Goal: Task Accomplishment & Management: Use online tool/utility

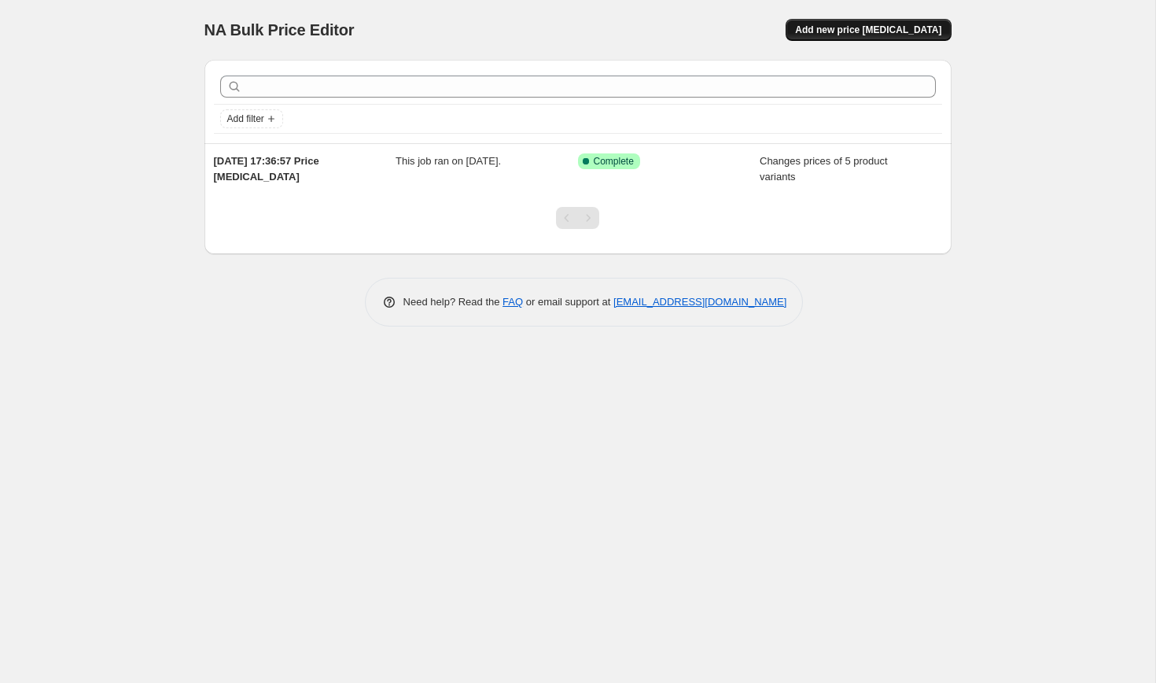
click at [850, 28] on span "Add new price [MEDICAL_DATA]" at bounding box center [868, 30] width 146 height 13
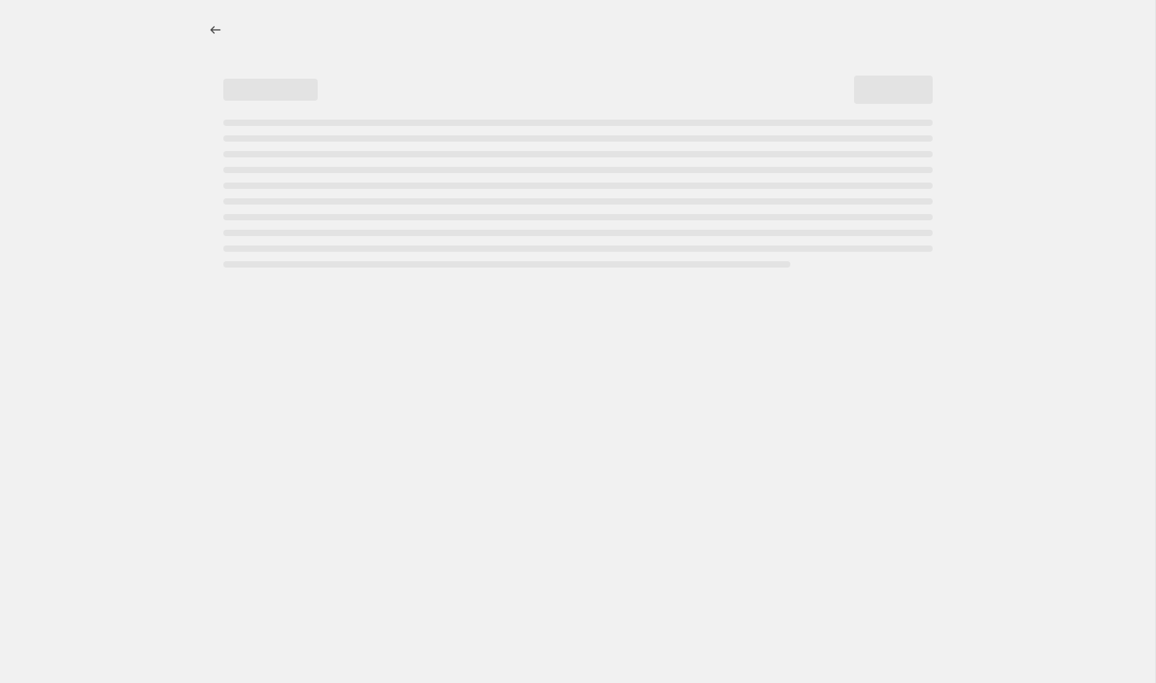
select select "percentage"
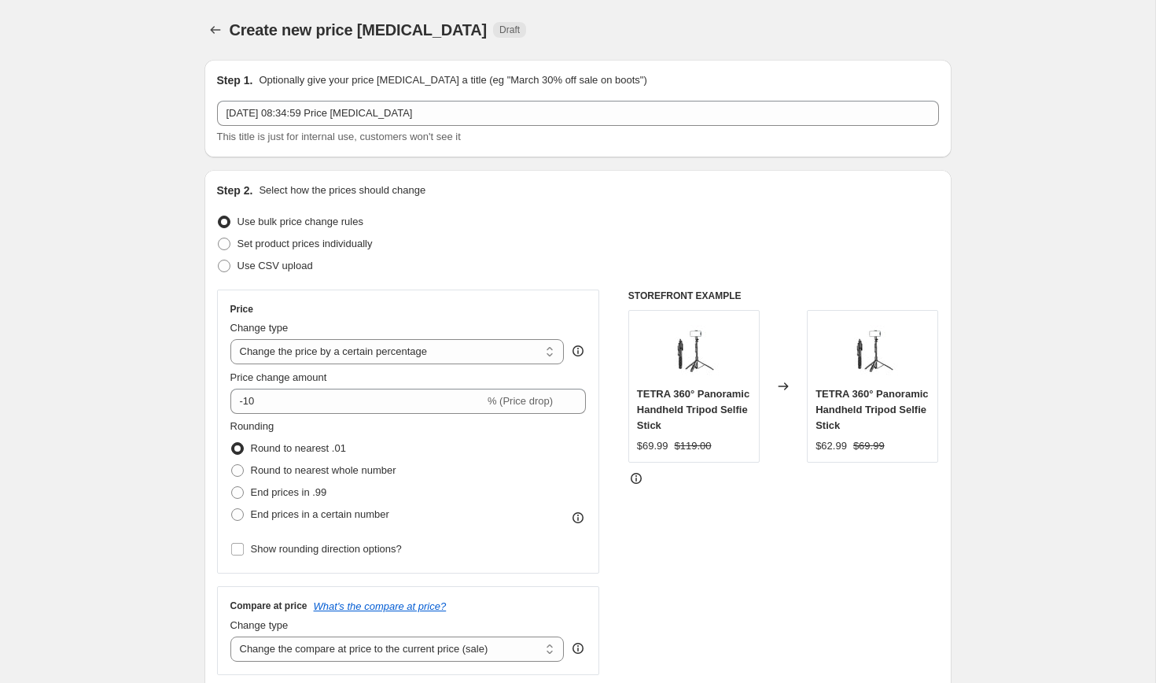
click at [216, 242] on div "Step 2. Select how the prices should change Use bulk price change rules Set pro…" at bounding box center [578, 446] width 747 height 552
click at [218, 248] on span at bounding box center [224, 244] width 13 height 13
click at [218, 238] on input "Set product prices individually" at bounding box center [218, 238] width 1 height 1
radio input "true"
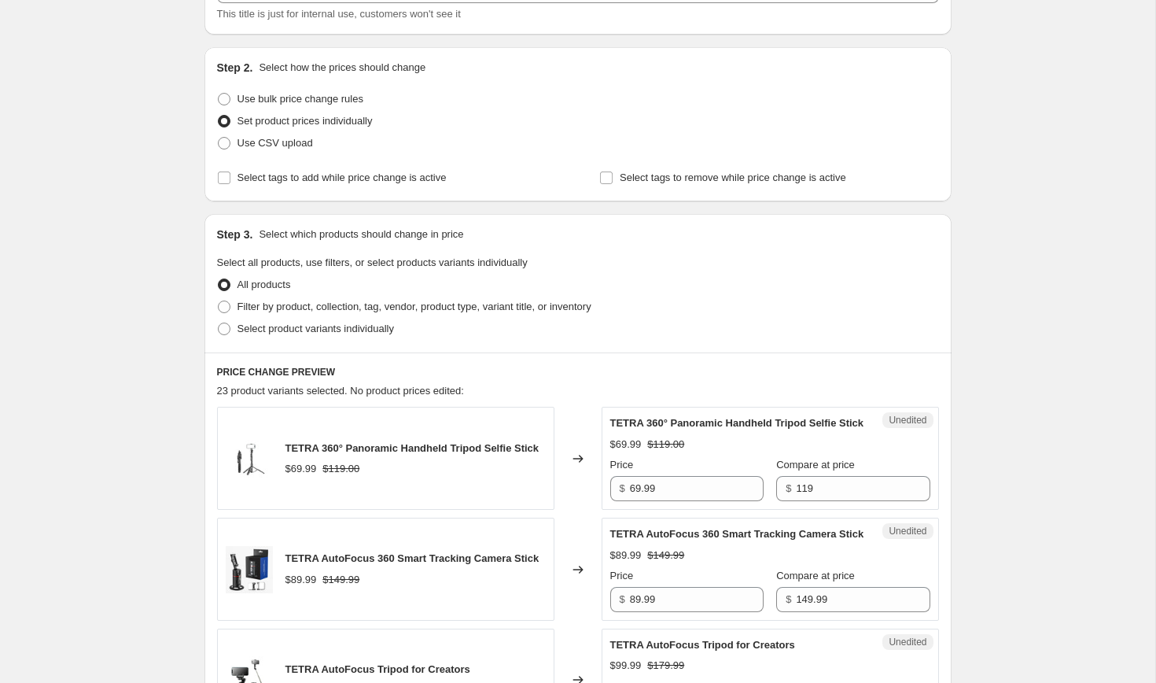
scroll to position [135, 0]
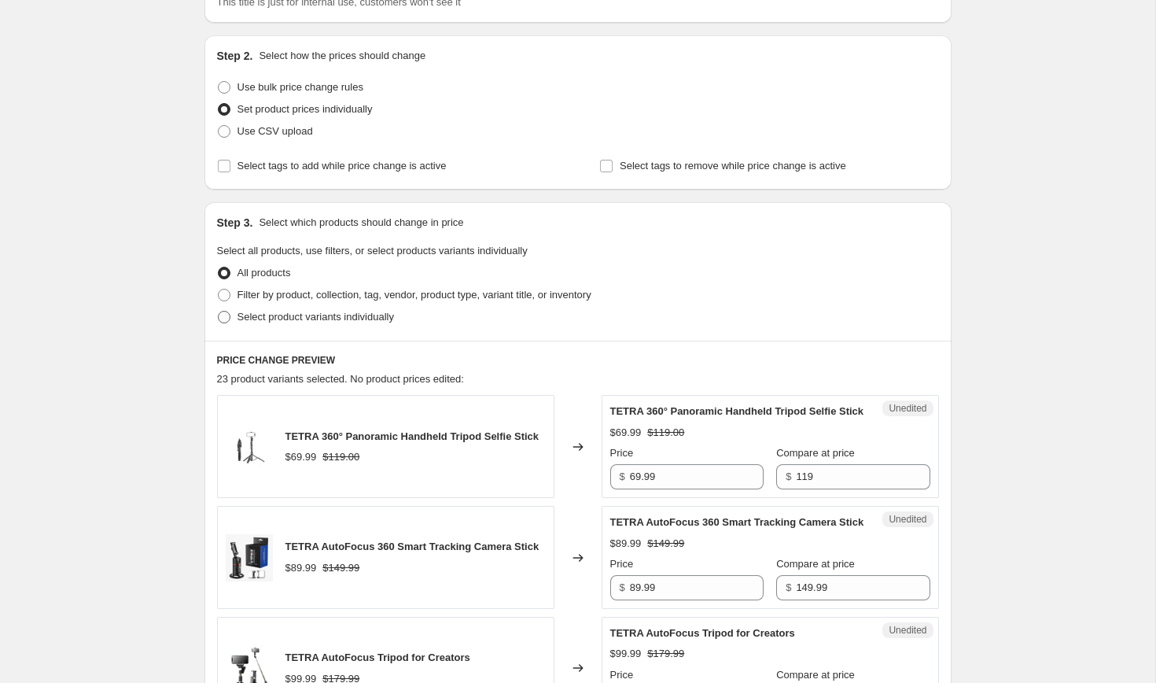
click at [226, 310] on span at bounding box center [224, 317] width 14 height 14
click at [219, 311] on input "Select product variants individually" at bounding box center [218, 311] width 1 height 1
radio input "true"
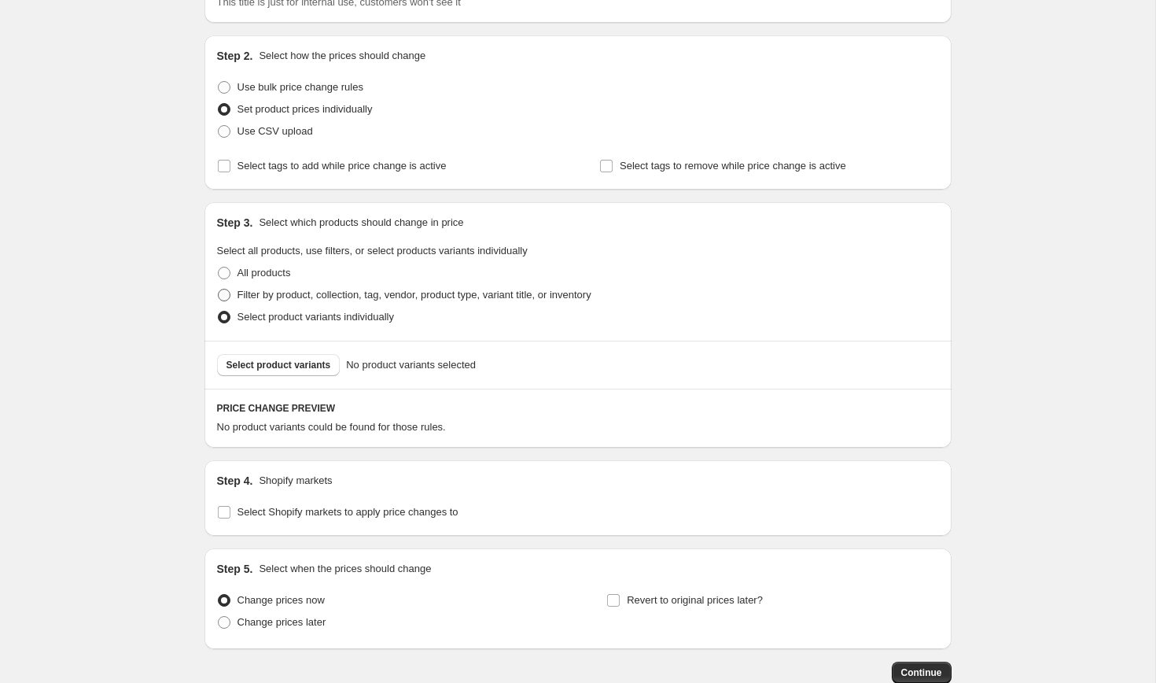
click at [220, 295] on span at bounding box center [224, 295] width 13 height 13
click at [219, 289] on input "Filter by product, collection, tag, vendor, product type, variant title, or inv…" at bounding box center [218, 289] width 1 height 1
radio input "true"
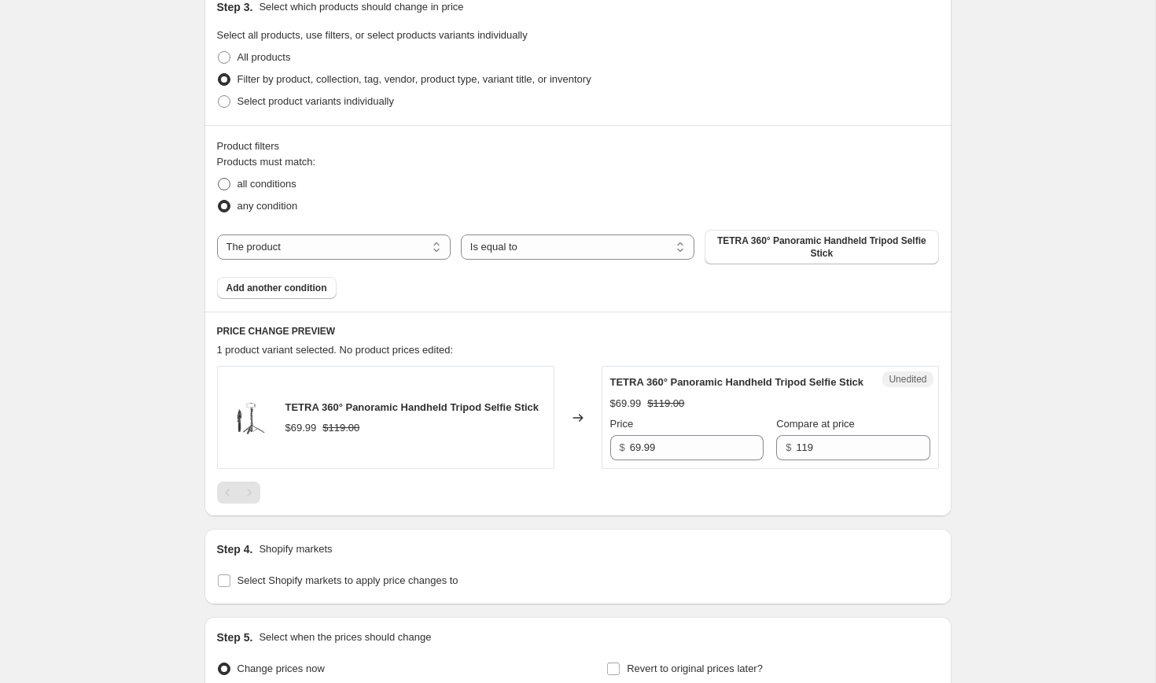
scroll to position [349, 0]
click at [226, 102] on span at bounding box center [224, 102] width 13 height 13
click at [219, 97] on input "Select product variants individually" at bounding box center [218, 96] width 1 height 1
radio input "true"
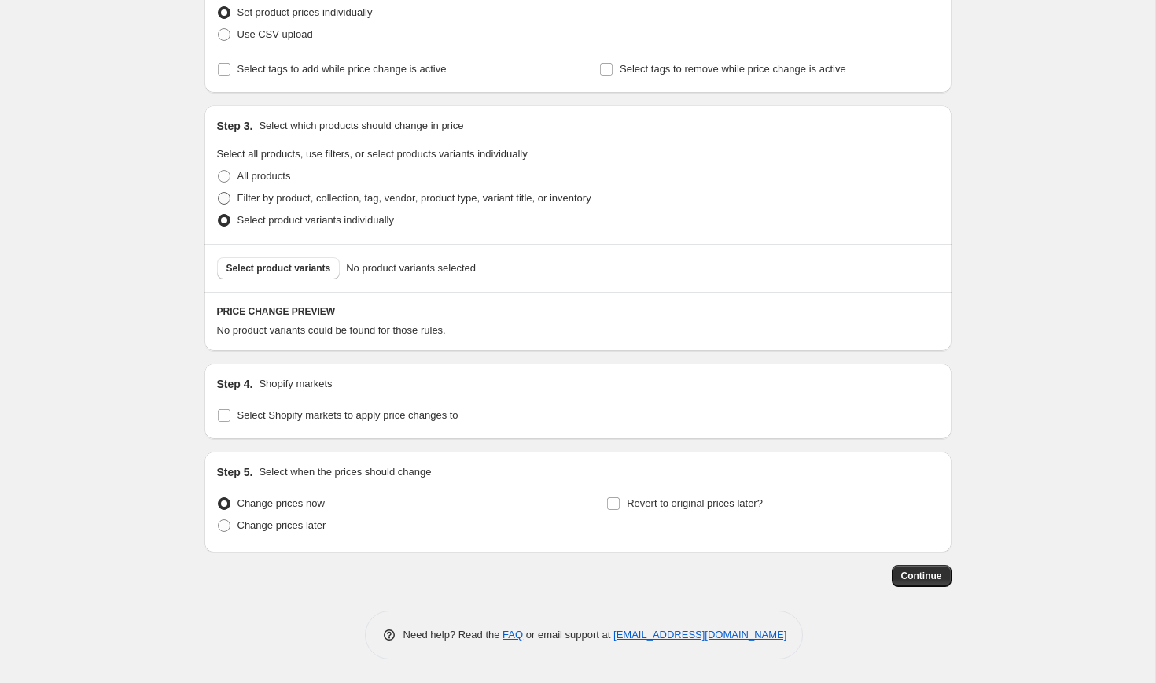
scroll to position [231, 0]
click at [300, 266] on span "Select product variants" at bounding box center [279, 268] width 105 height 13
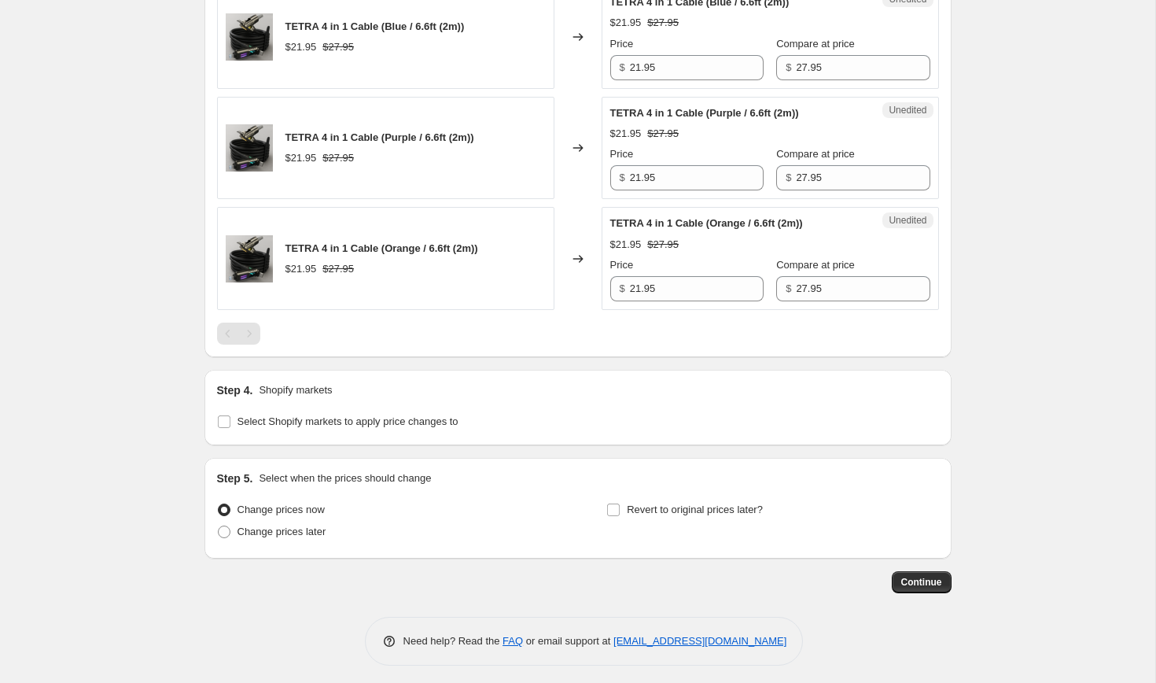
scroll to position [1374, 0]
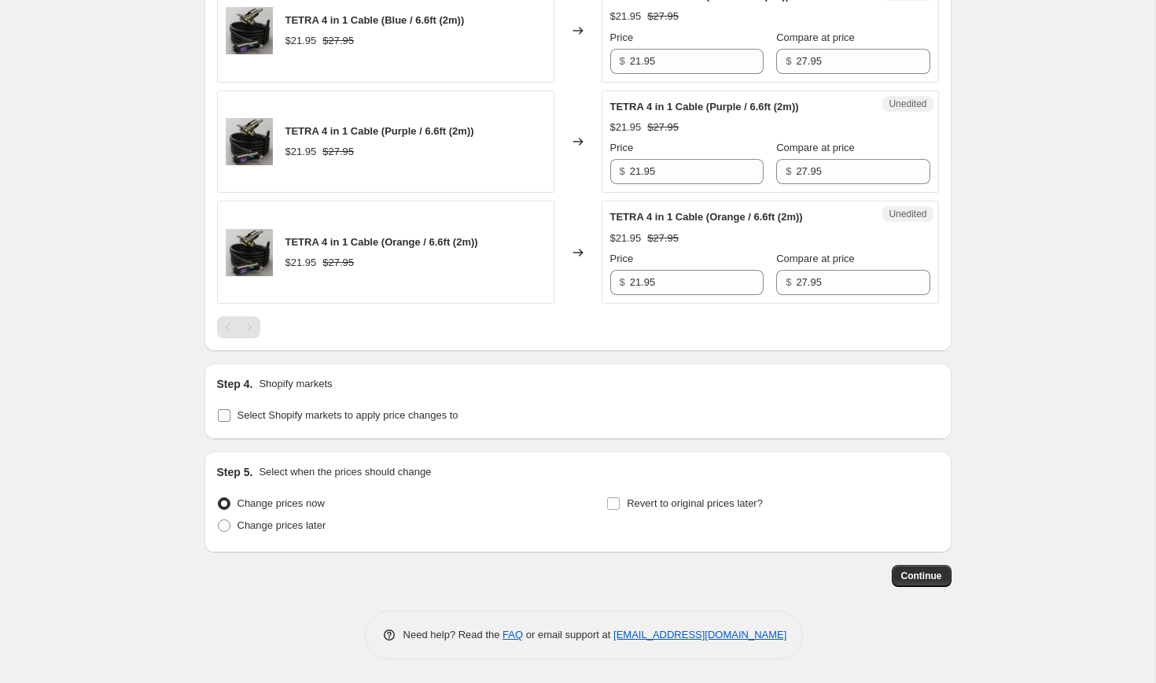
click at [238, 411] on span "Select Shopify markets to apply price changes to" at bounding box center [348, 415] width 221 height 12
click at [230, 411] on input "Select Shopify markets to apply price changes to" at bounding box center [224, 415] width 13 height 13
checkbox input "true"
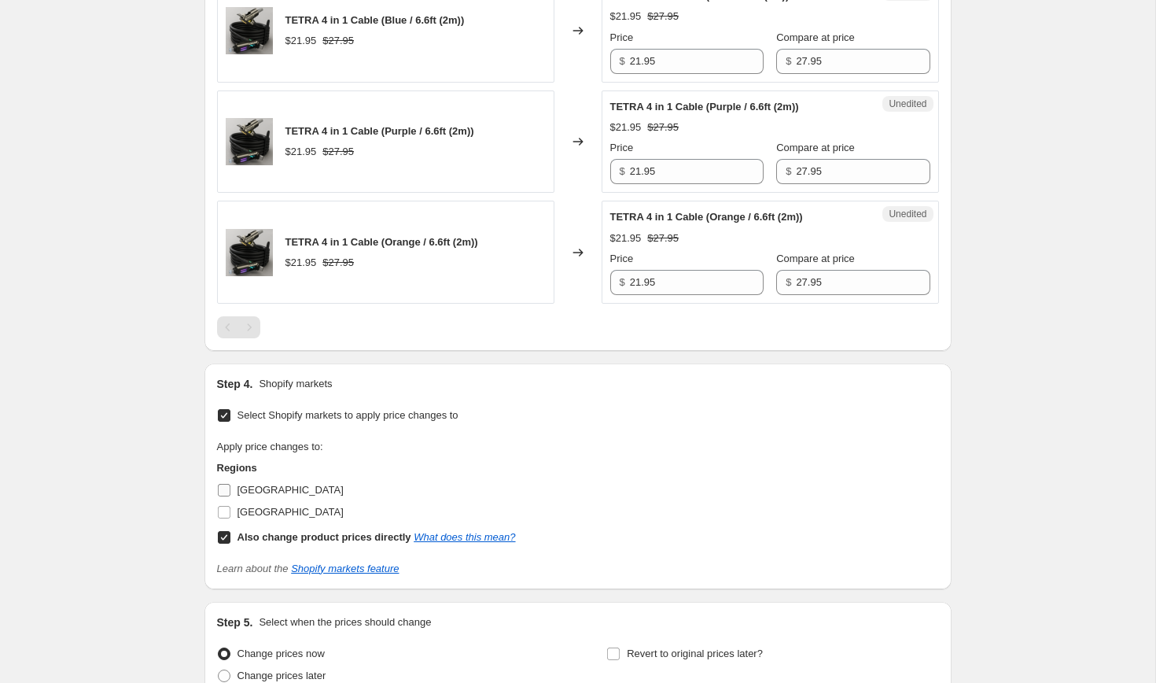
click at [227, 494] on input "[GEOGRAPHIC_DATA]" at bounding box center [224, 490] width 13 height 13
checkbox input "true"
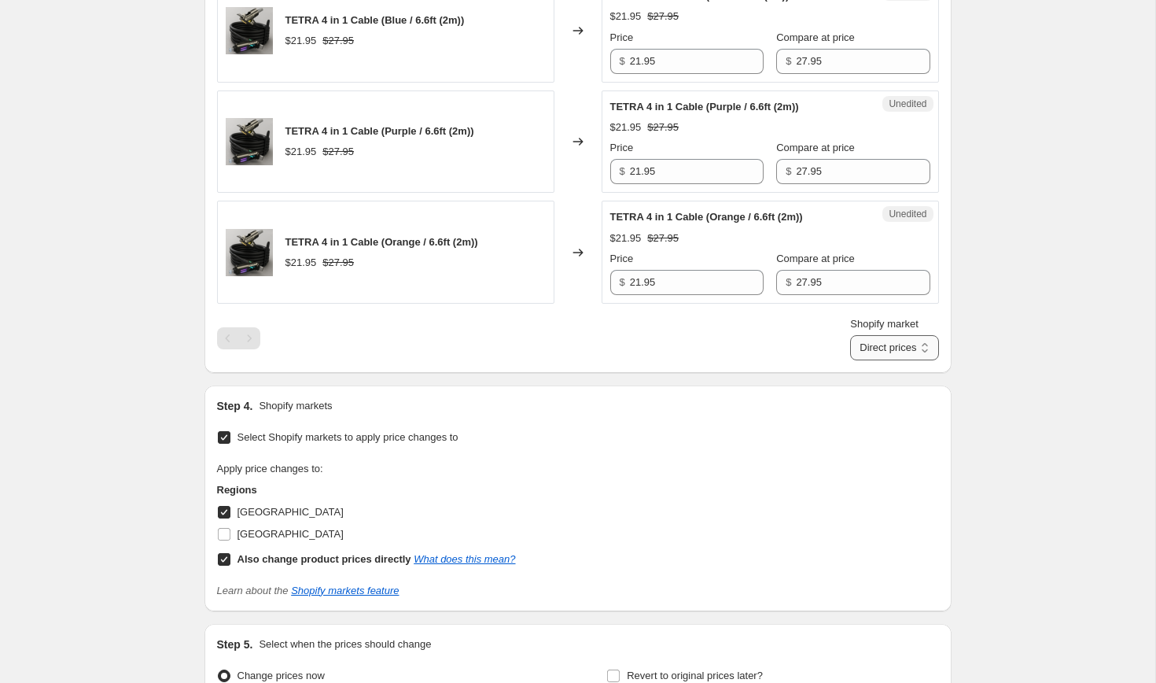
click at [881, 343] on select "Direct prices [GEOGRAPHIC_DATA]" at bounding box center [894, 347] width 88 height 25
select select "103838876031"
click at [850, 360] on select "Direct prices [GEOGRAPHIC_DATA]" at bounding box center [894, 347] width 88 height 25
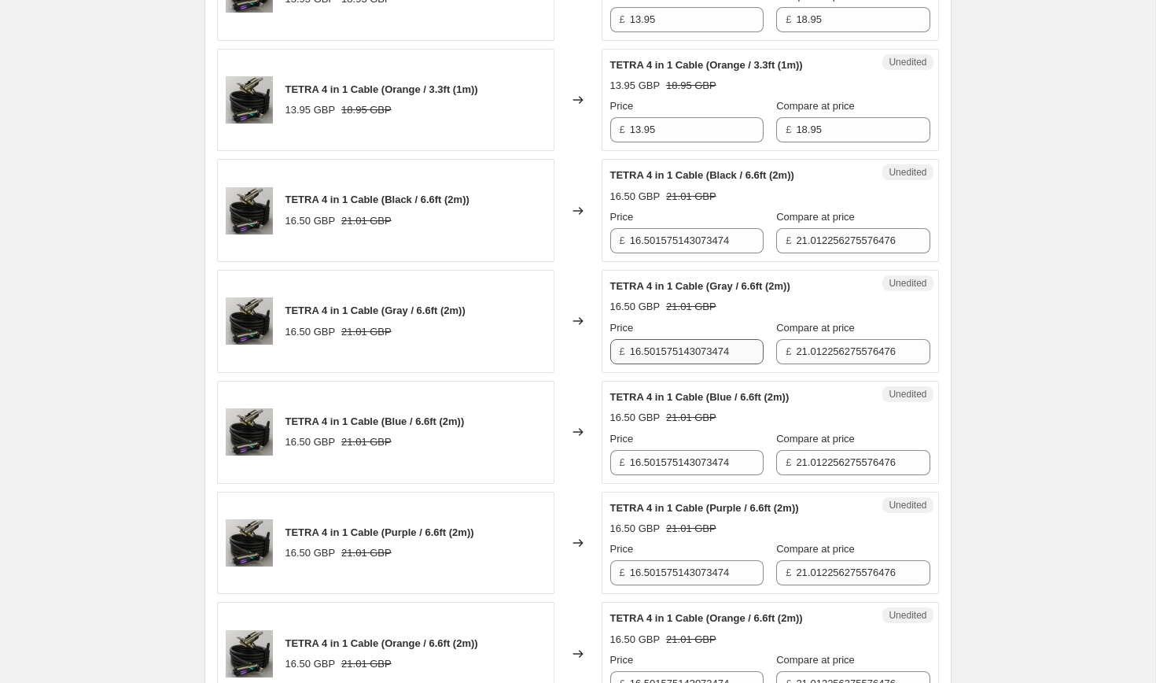
scroll to position [971, 0]
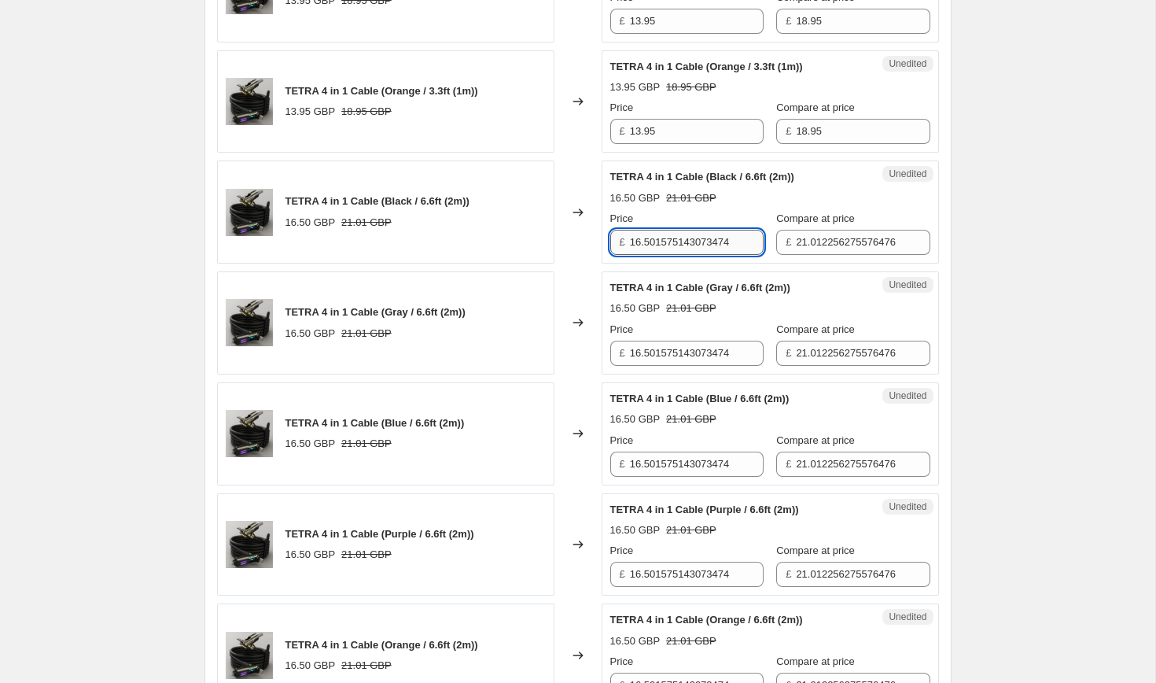
click at [672, 247] on input "16.501575143073474" at bounding box center [697, 242] width 134 height 25
click at [669, 246] on input "16.95" at bounding box center [697, 242] width 134 height 25
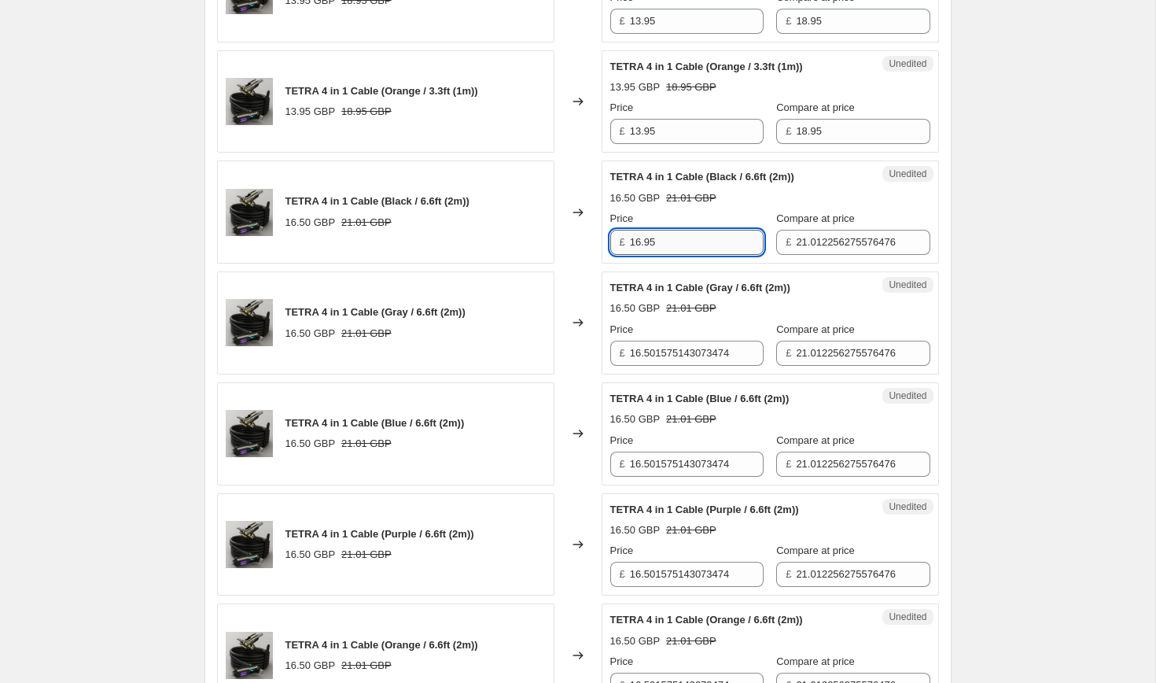
click at [669, 246] on input "16.95" at bounding box center [697, 242] width 134 height 25
type input "16.95"
click at [642, 358] on input "16.501575143073474" at bounding box center [697, 353] width 134 height 25
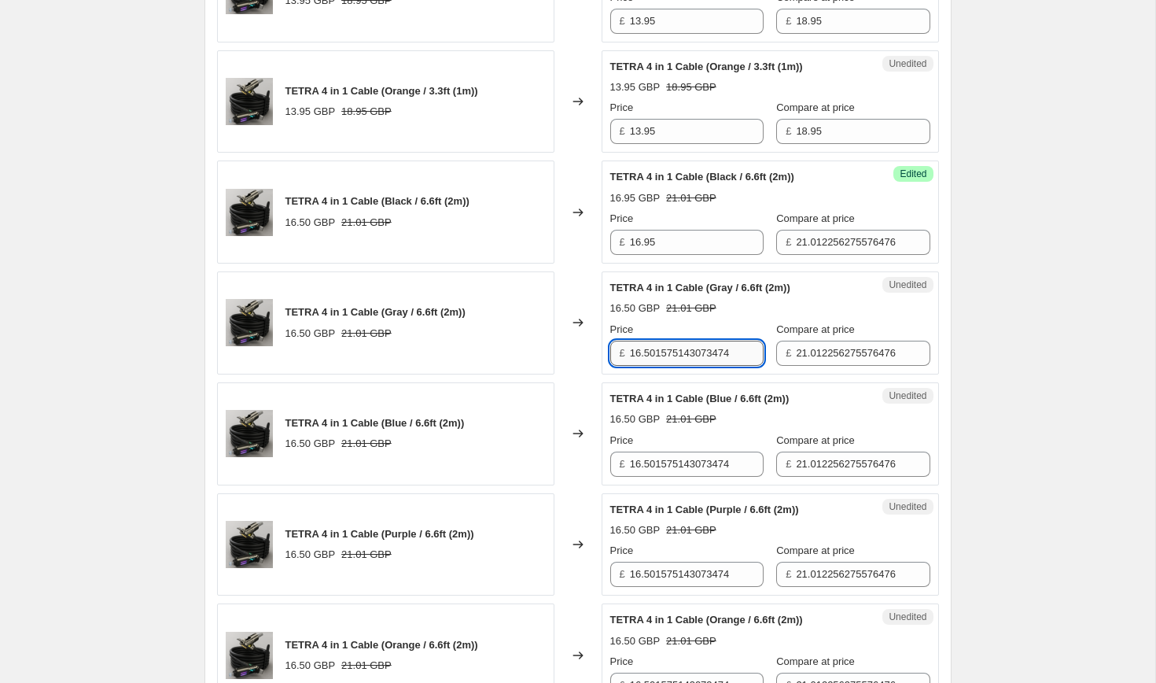
click at [642, 358] on input "16.501575143073474" at bounding box center [697, 353] width 134 height 25
paste input "95"
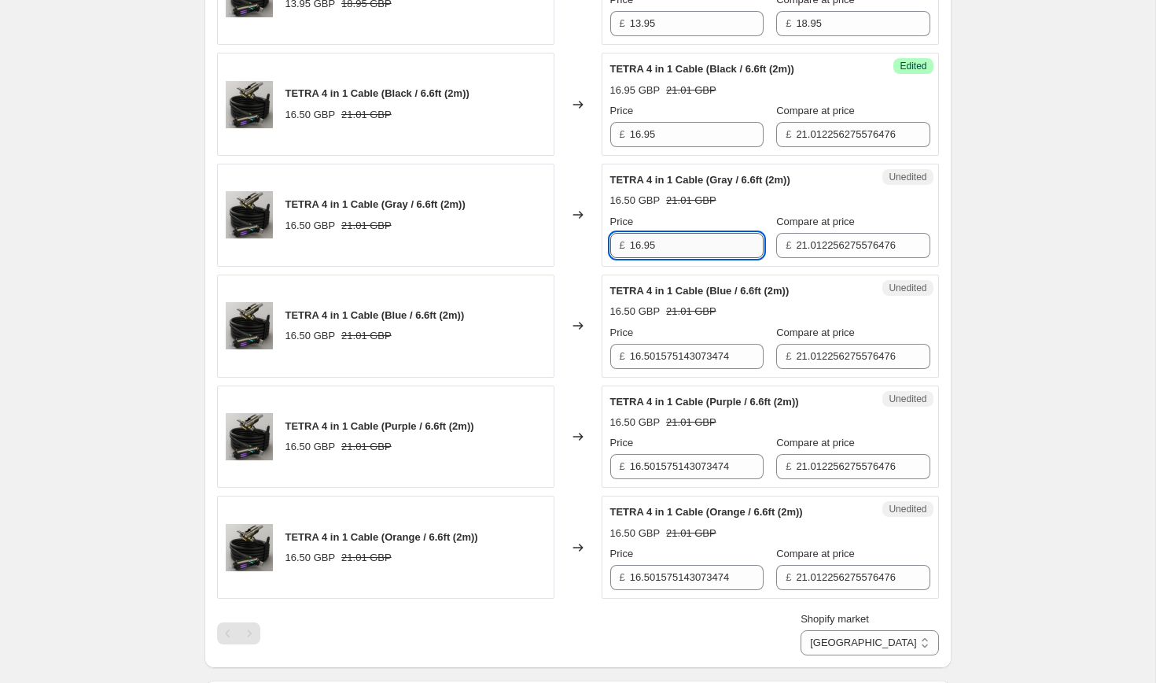
scroll to position [1112, 0]
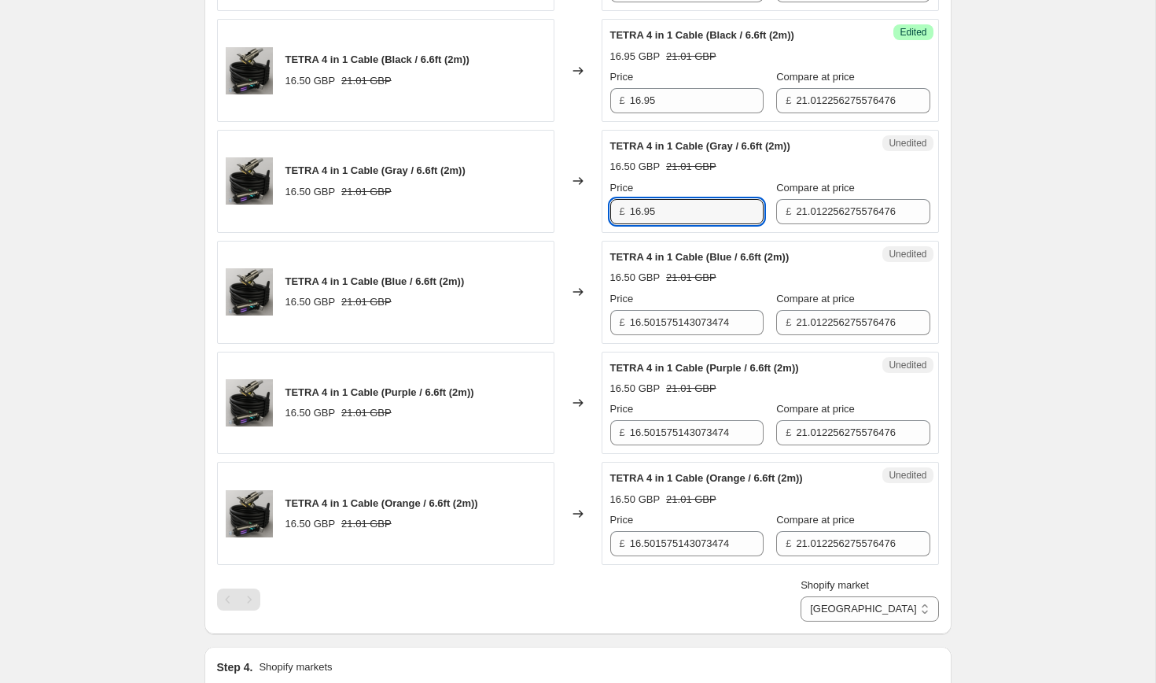
type input "16.95"
click at [659, 339] on div "Unedited TETRA 4 in 1 Cable (Blue / 6.6ft (2m)) 16.50 GBP 21.01 GBP Price £ 16.…" at bounding box center [770, 292] width 337 height 103
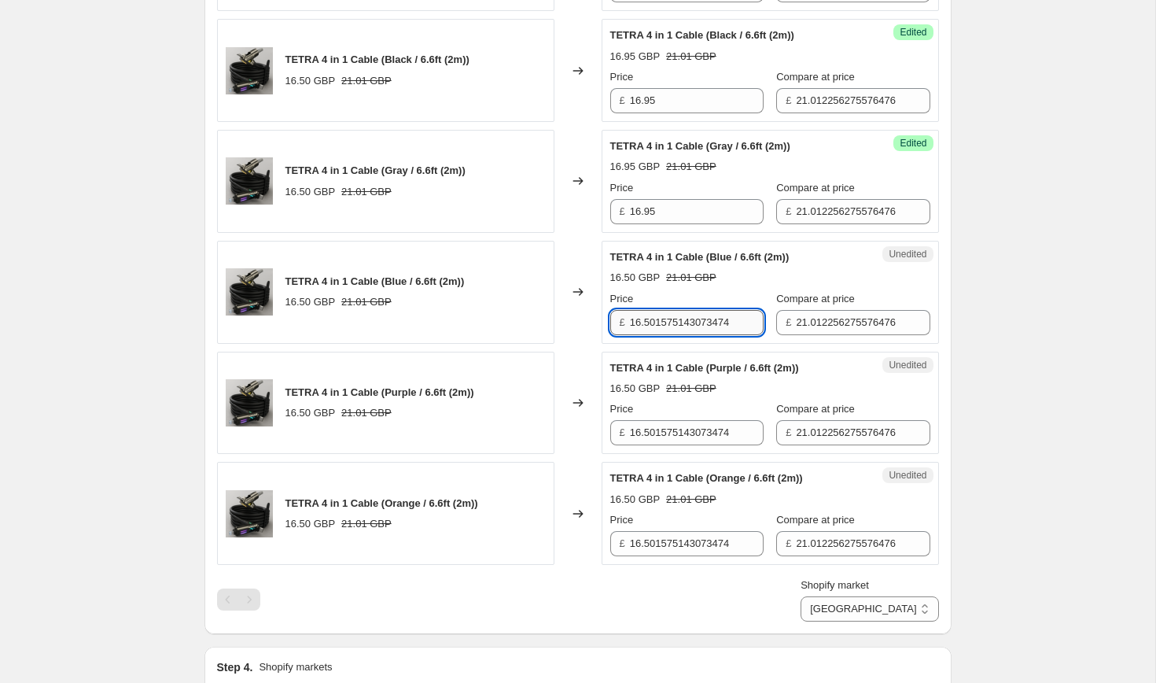
click at [659, 326] on input "16.501575143073474" at bounding box center [697, 322] width 134 height 25
paste input "95"
type input "16.95"
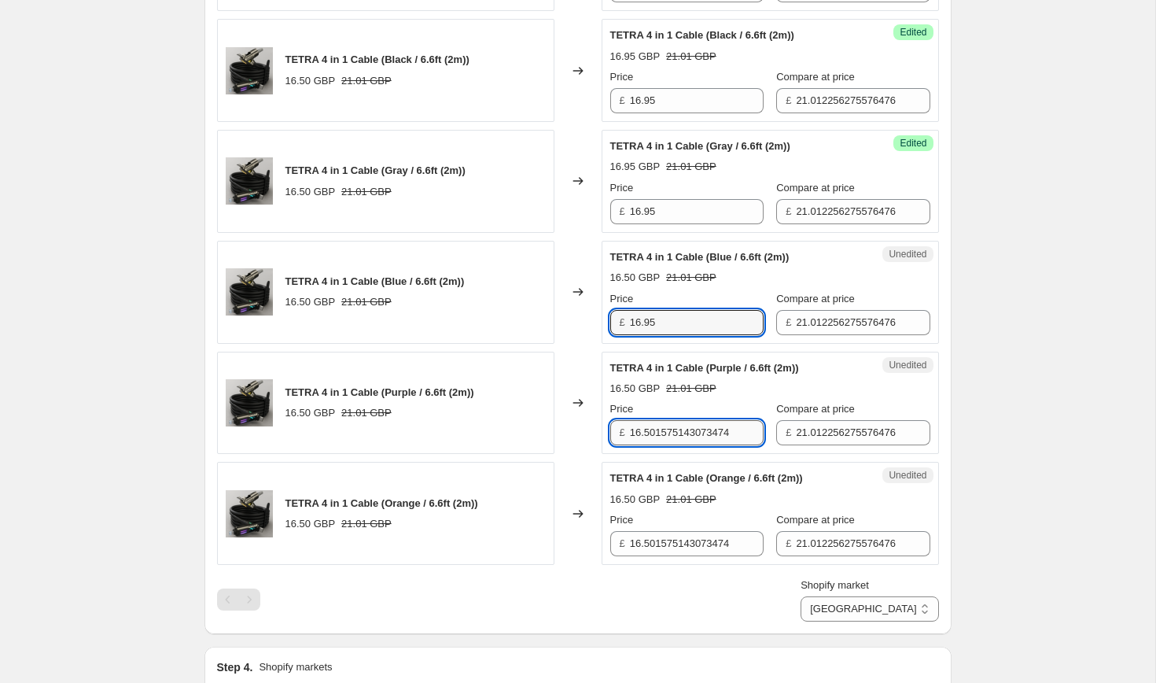
click at [648, 433] on input "16.501575143073474" at bounding box center [697, 432] width 134 height 25
paste input "95"
type input "16.95"
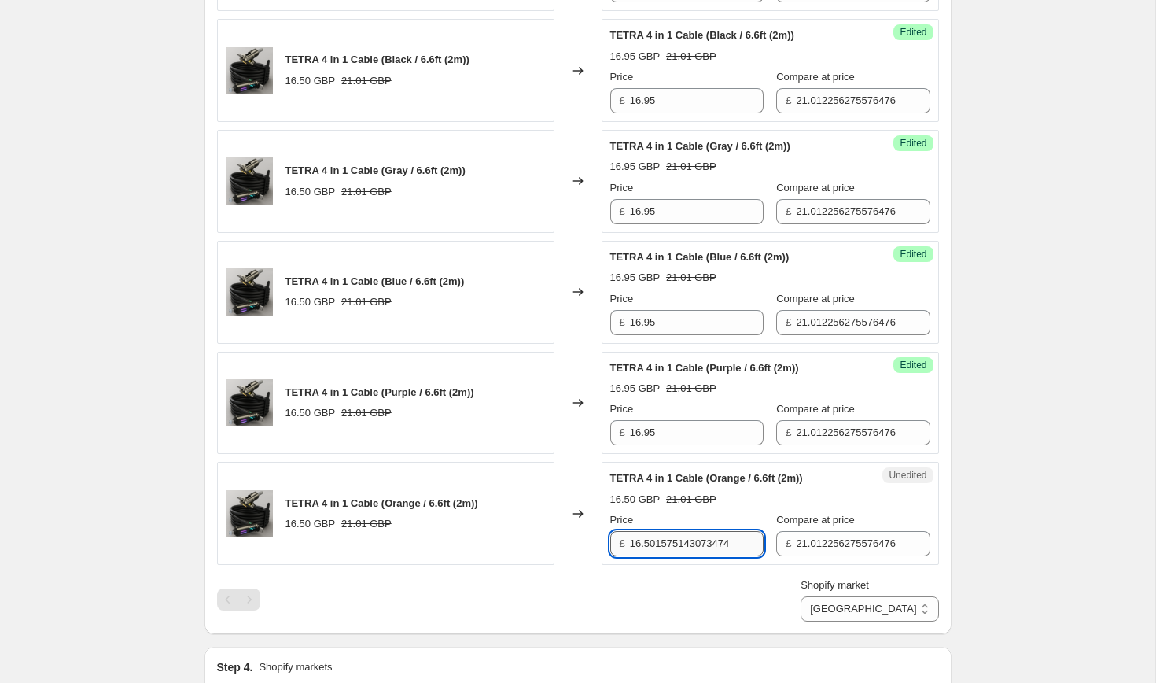
click at [658, 546] on input "16.501575143073474" at bounding box center [697, 543] width 134 height 25
paste input "95"
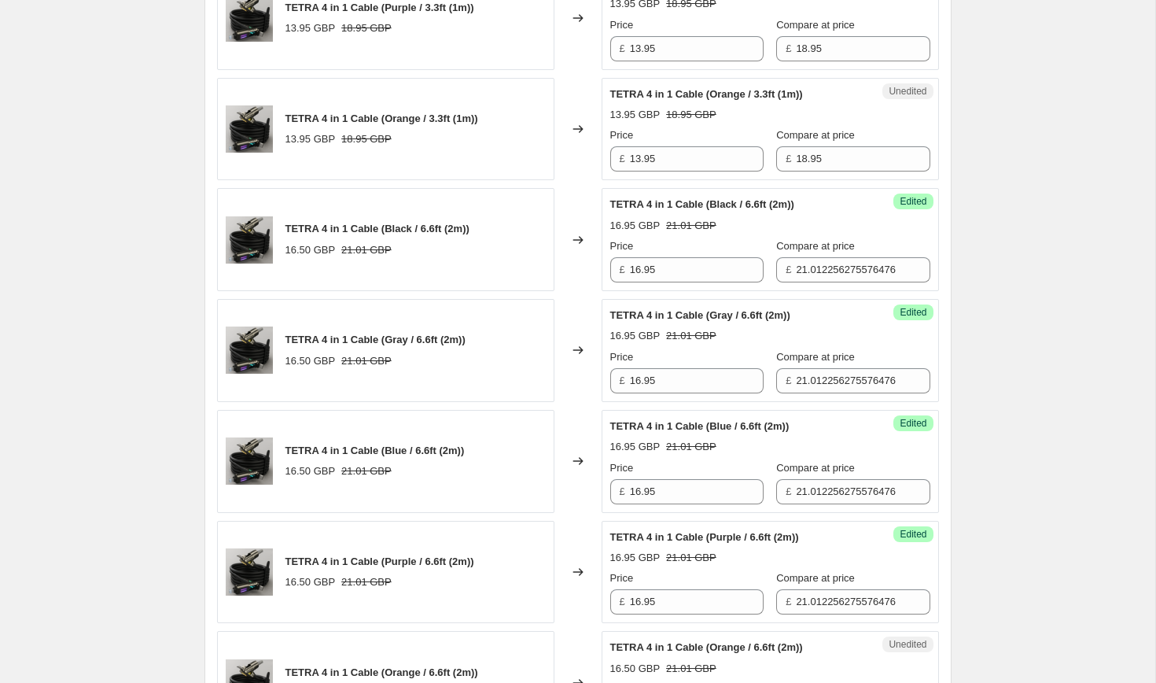
scroll to position [879, 0]
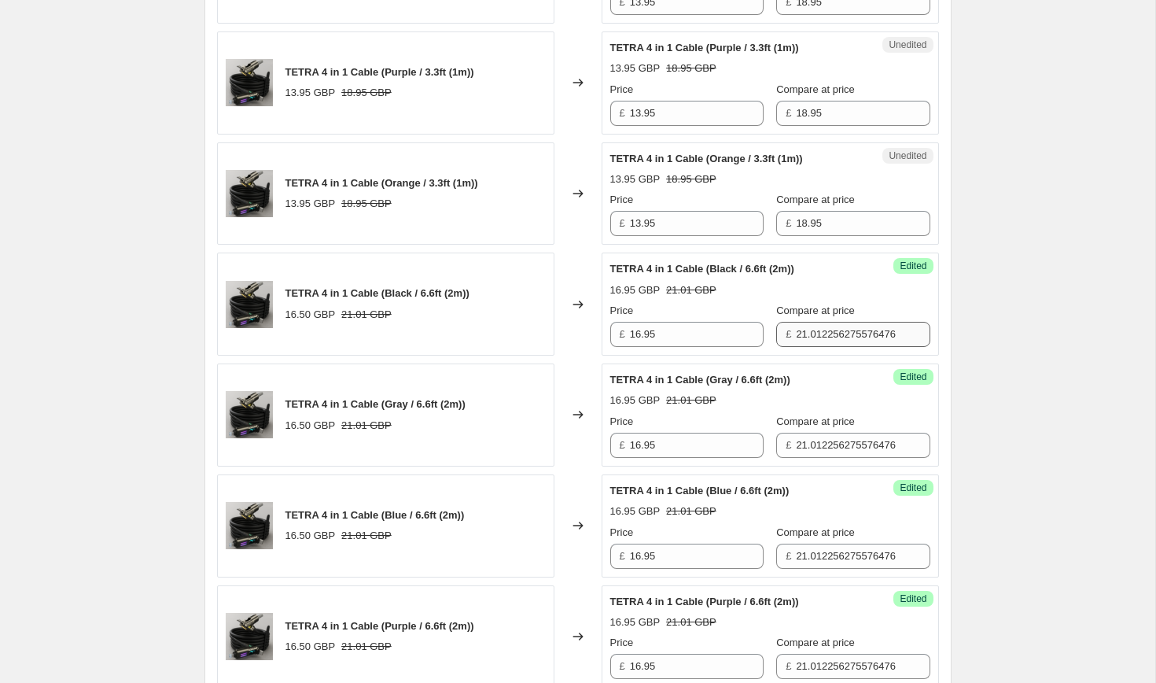
type input "16.95"
click at [825, 336] on input "21.012256275576476" at bounding box center [863, 334] width 134 height 25
click at [828, 334] on input "20.95" at bounding box center [863, 334] width 134 height 25
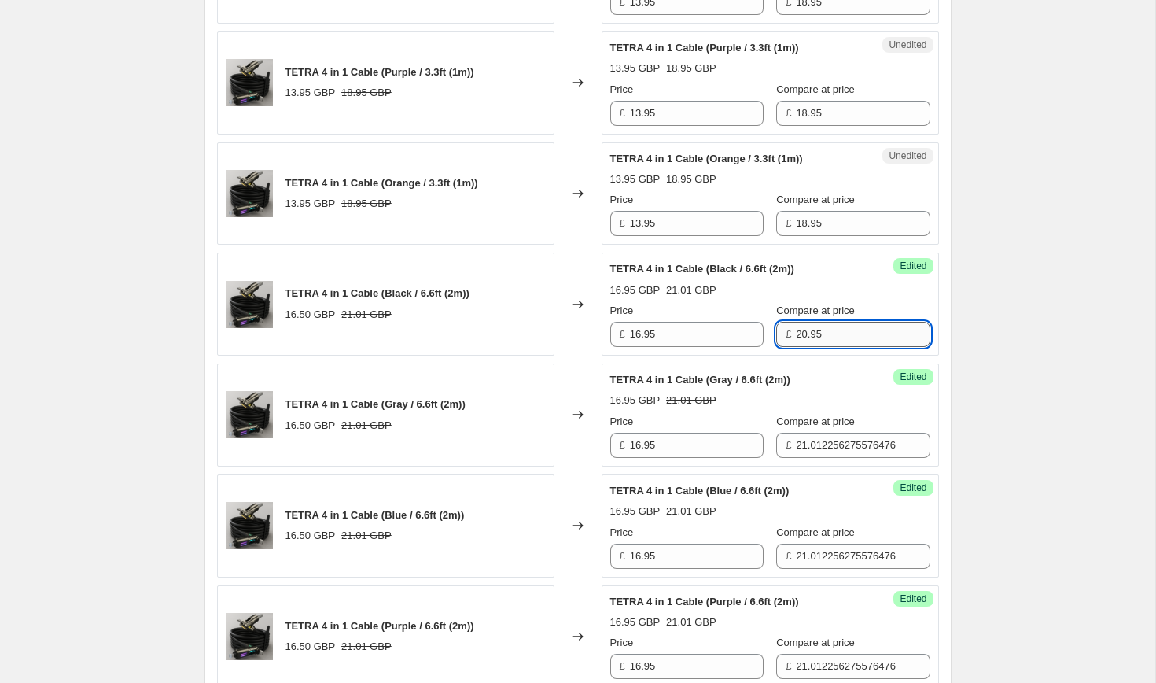
click at [828, 334] on input "20.95" at bounding box center [863, 334] width 134 height 25
click at [803, 449] on input "21.012256275576476" at bounding box center [863, 445] width 134 height 25
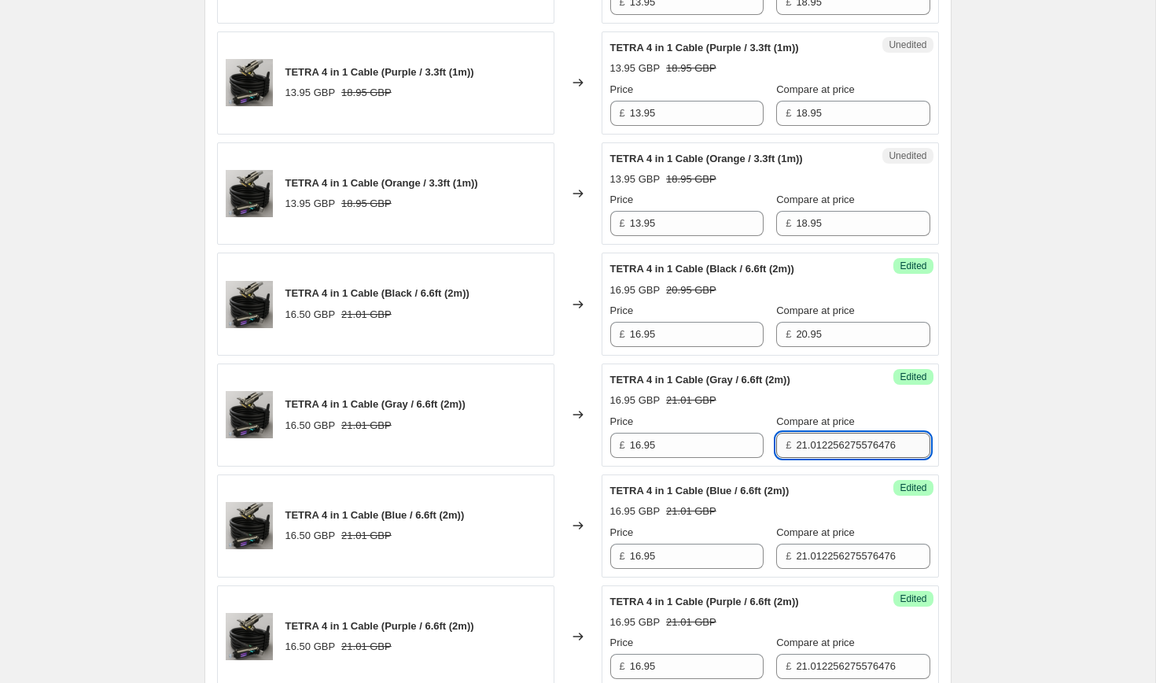
click at [803, 449] on input "21.012256275576476" at bounding box center [863, 445] width 134 height 25
click at [798, 366] on div "Success Edited TETRA 4 in 1 Cable (Gray / 6.6ft (2m)) 16.95 GBP 21.01 GBP Price…" at bounding box center [770, 414] width 337 height 103
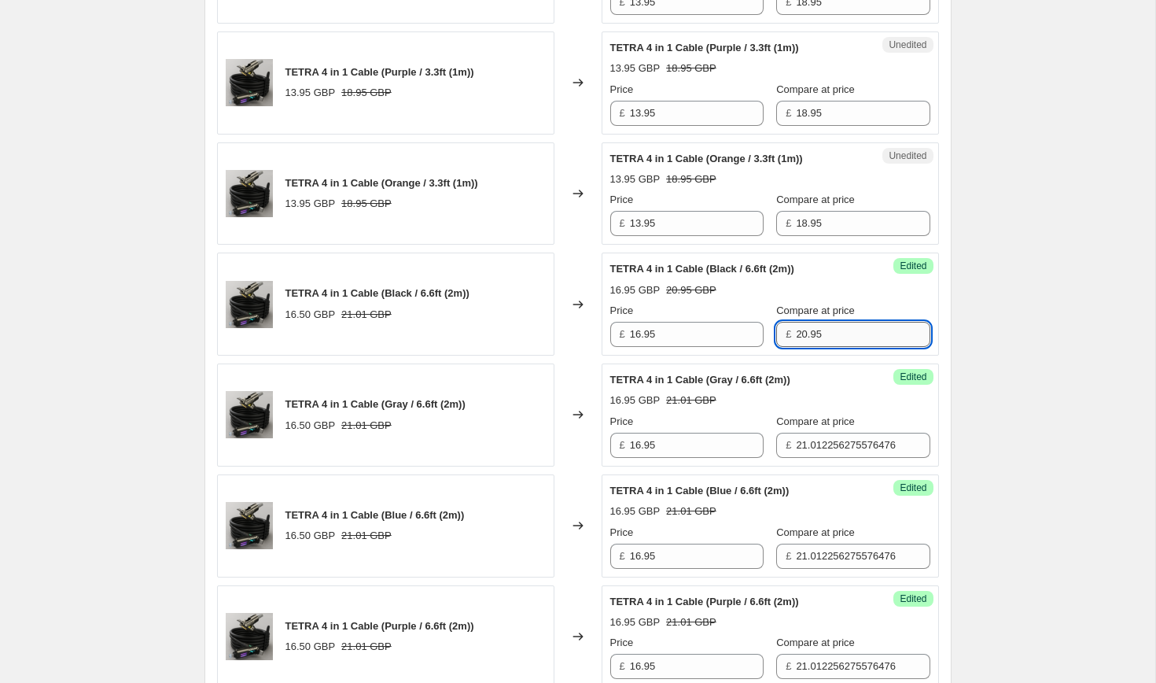
click at [798, 322] on input "20.95" at bounding box center [863, 334] width 134 height 25
type input "21.95"
click at [788, 317] on label "Compare at price" at bounding box center [815, 311] width 79 height 16
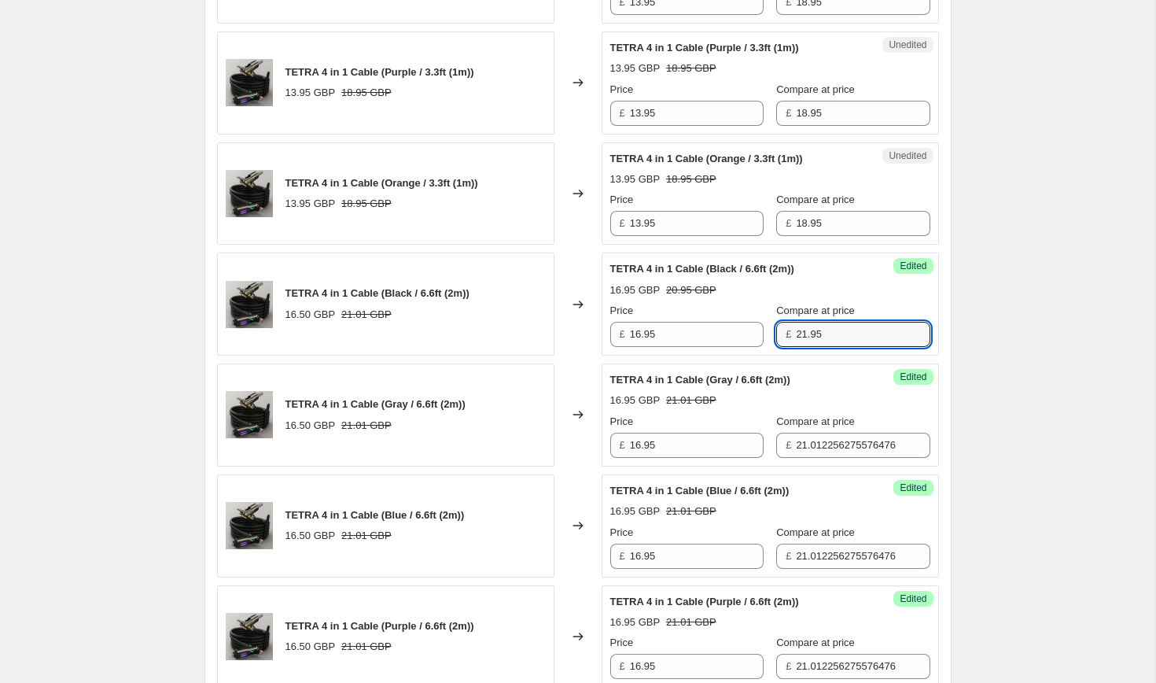
click at [796, 322] on input "21.95" at bounding box center [863, 334] width 134 height 25
click at [788, 317] on label "Compare at price" at bounding box center [815, 311] width 79 height 16
click at [796, 322] on input "21.95" at bounding box center [863, 334] width 134 height 25
click at [796, 337] on input "21.95" at bounding box center [863, 334] width 134 height 25
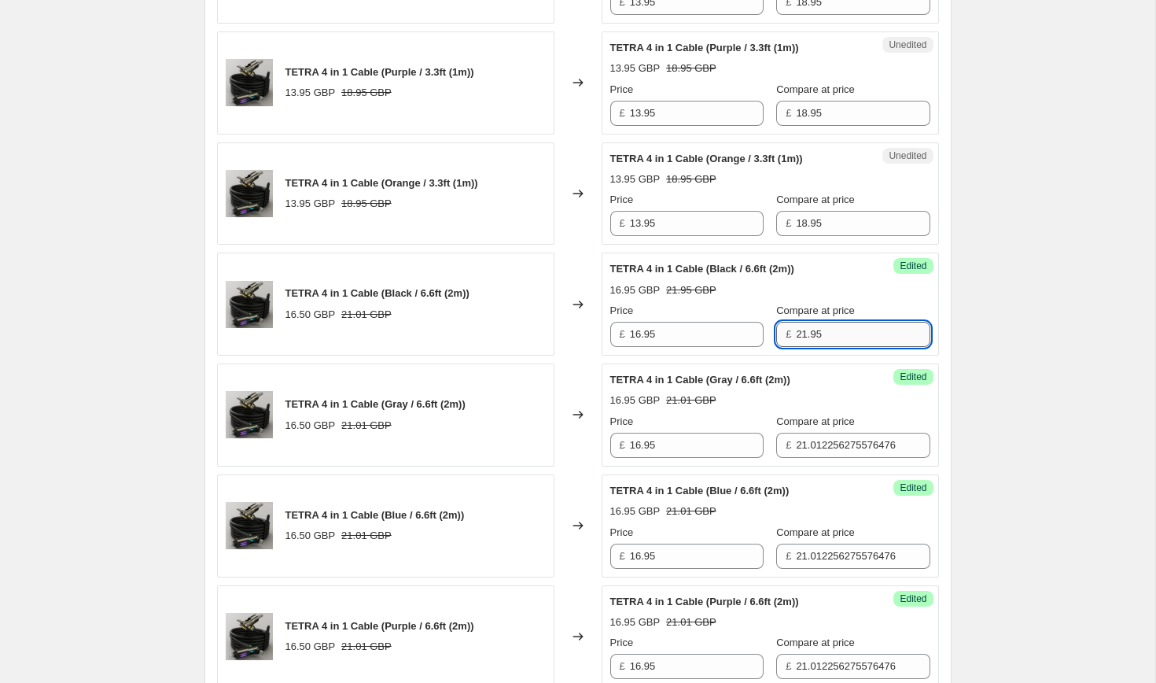
click at [796, 337] on input "21.95" at bounding box center [863, 334] width 134 height 25
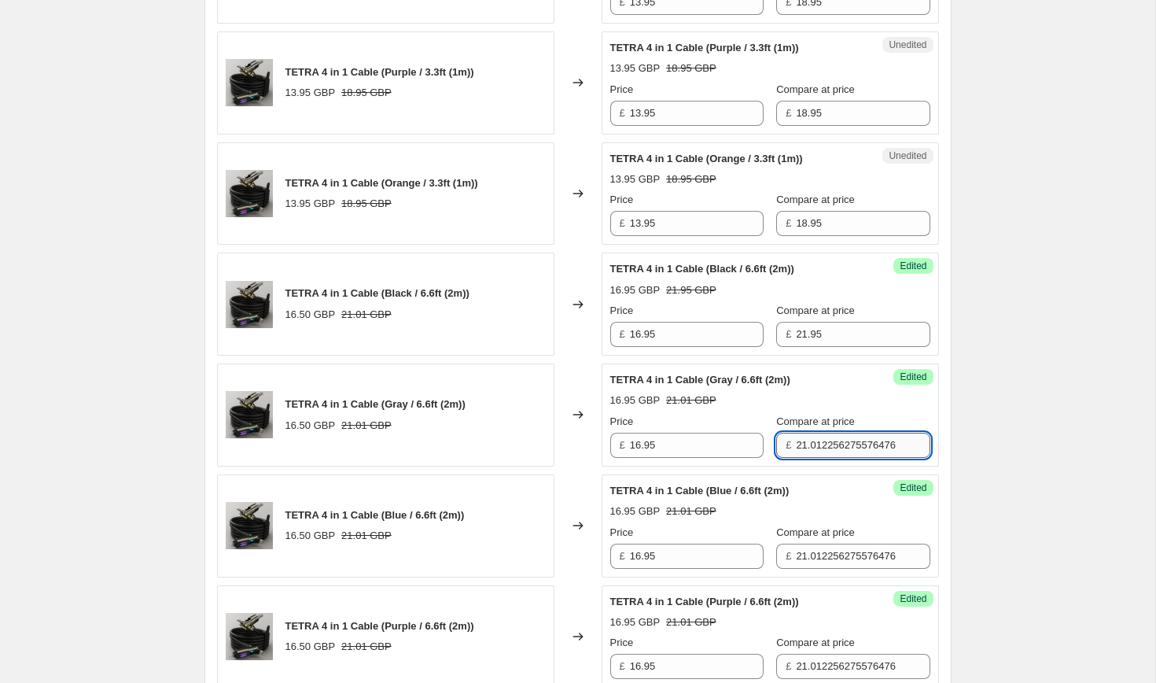
click at [807, 446] on input "21.012256275576476" at bounding box center [863, 445] width 134 height 25
paste input "95"
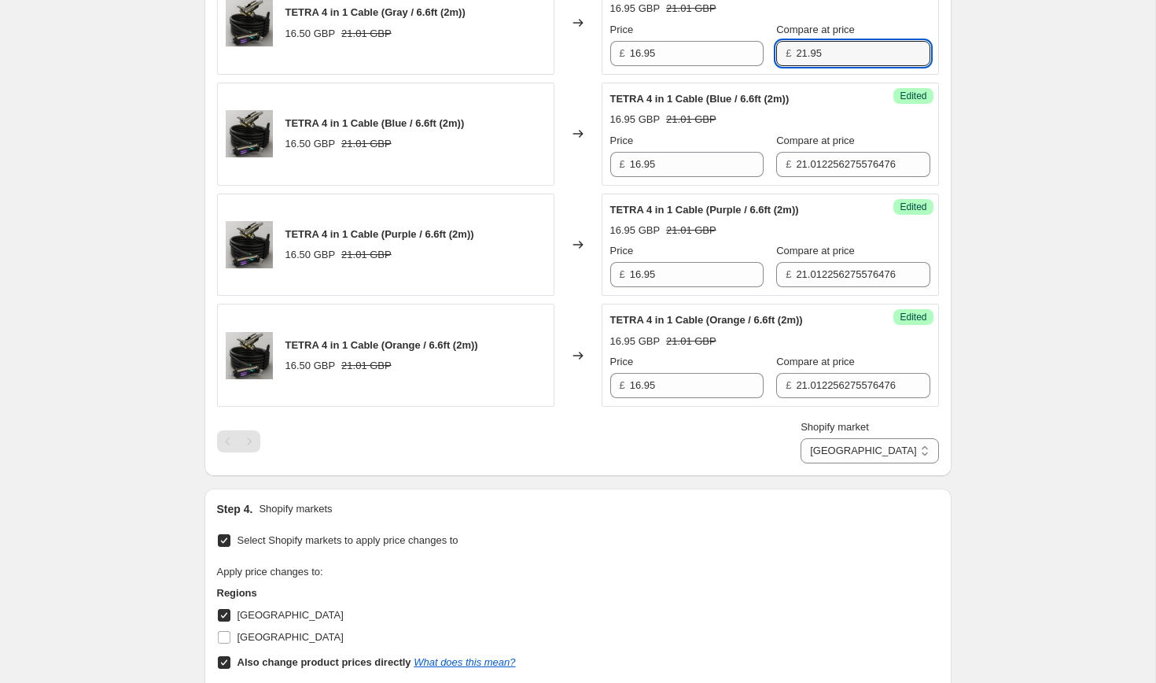
scroll to position [1315, 0]
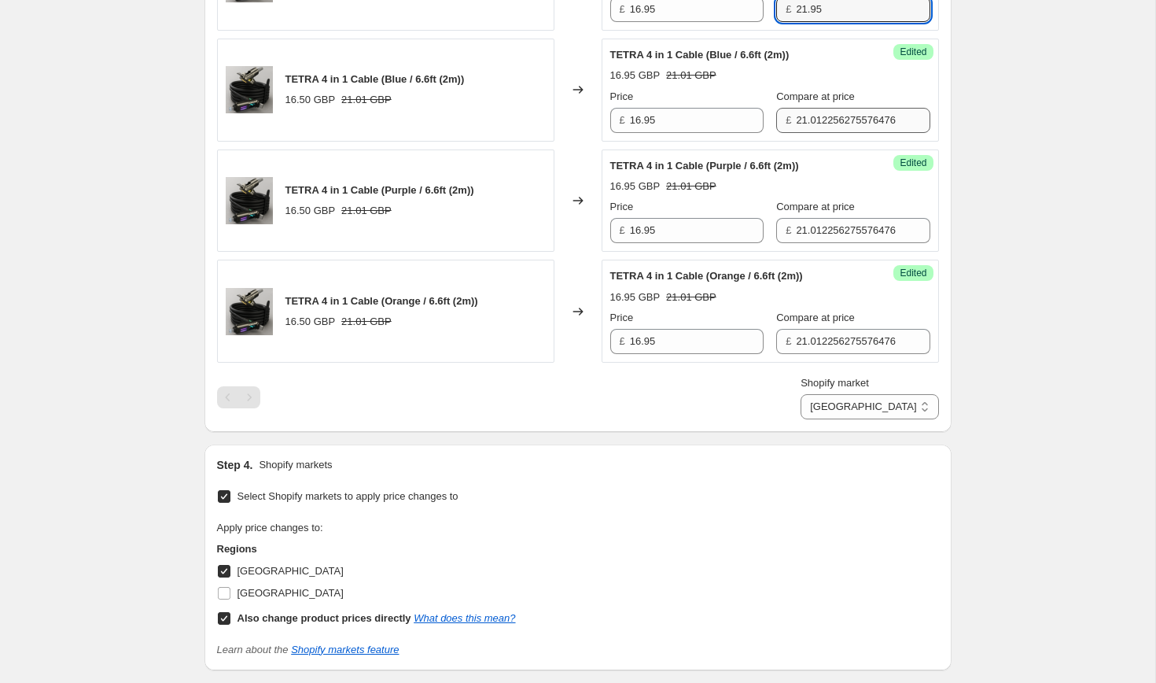
type input "21.95"
click at [796, 108] on input "21.012256275576476" at bounding box center [863, 120] width 134 height 25
paste input "95"
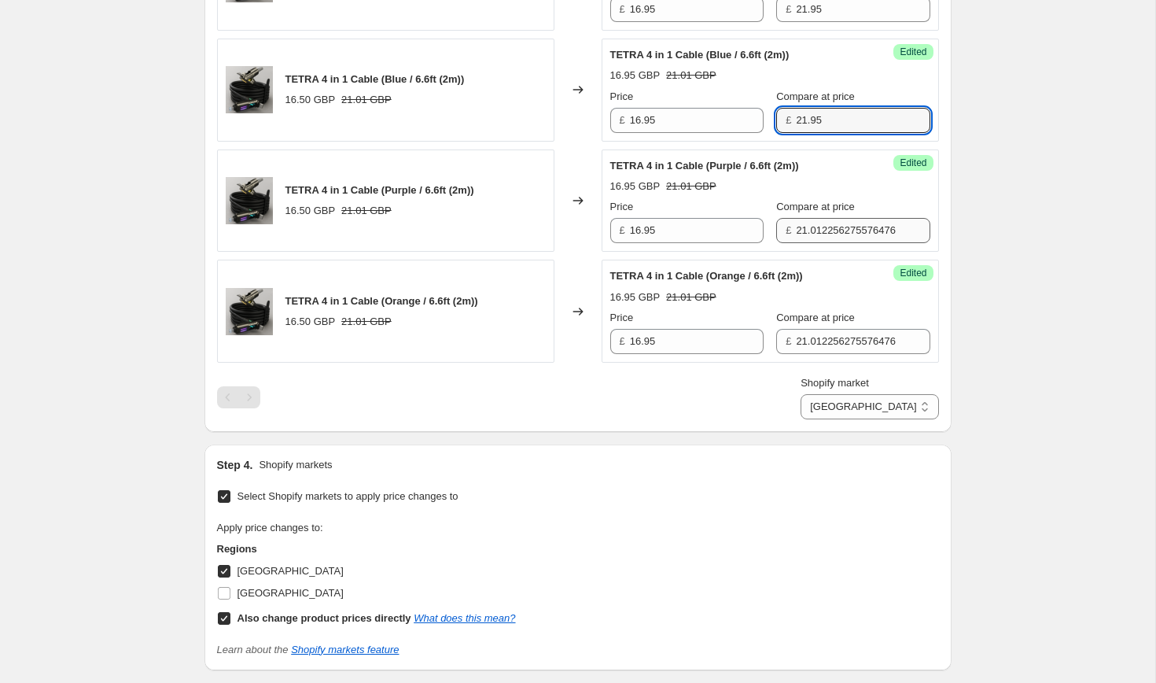
type input "21.95"
click at [796, 218] on input "21.012256275576476" at bounding box center [863, 230] width 134 height 25
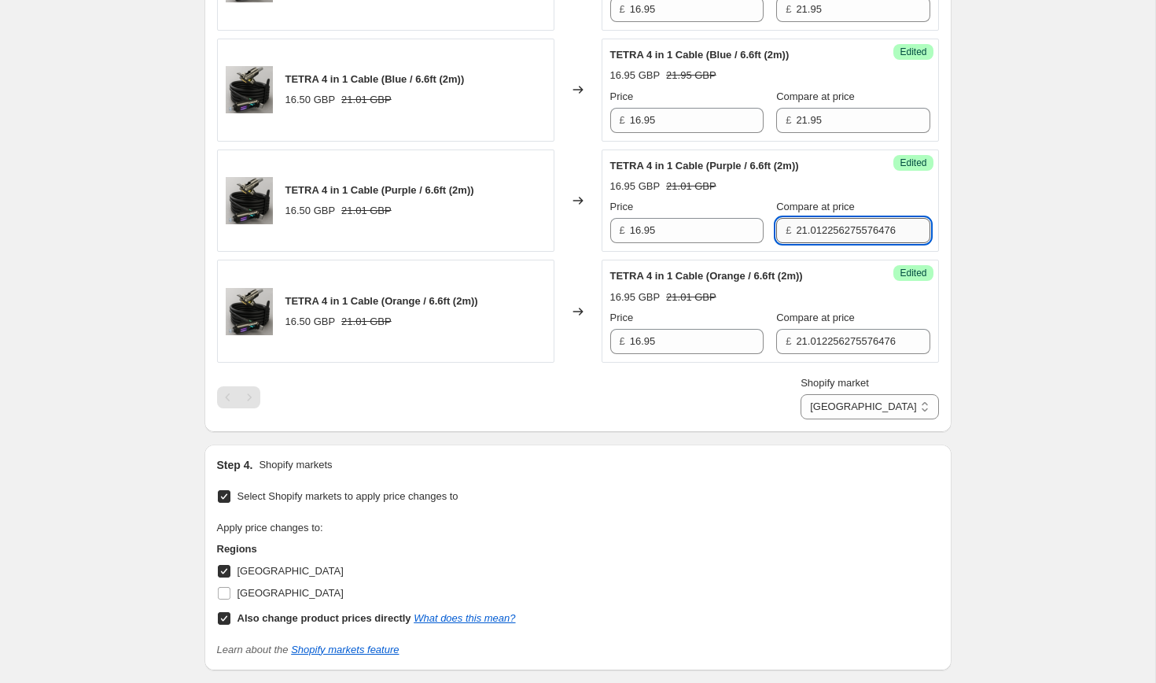
click at [796, 218] on input "21.012256275576476" at bounding box center [863, 230] width 134 height 25
paste input "95"
type input "21.95"
click at [798, 351] on input "21.012256275576476" at bounding box center [863, 341] width 134 height 25
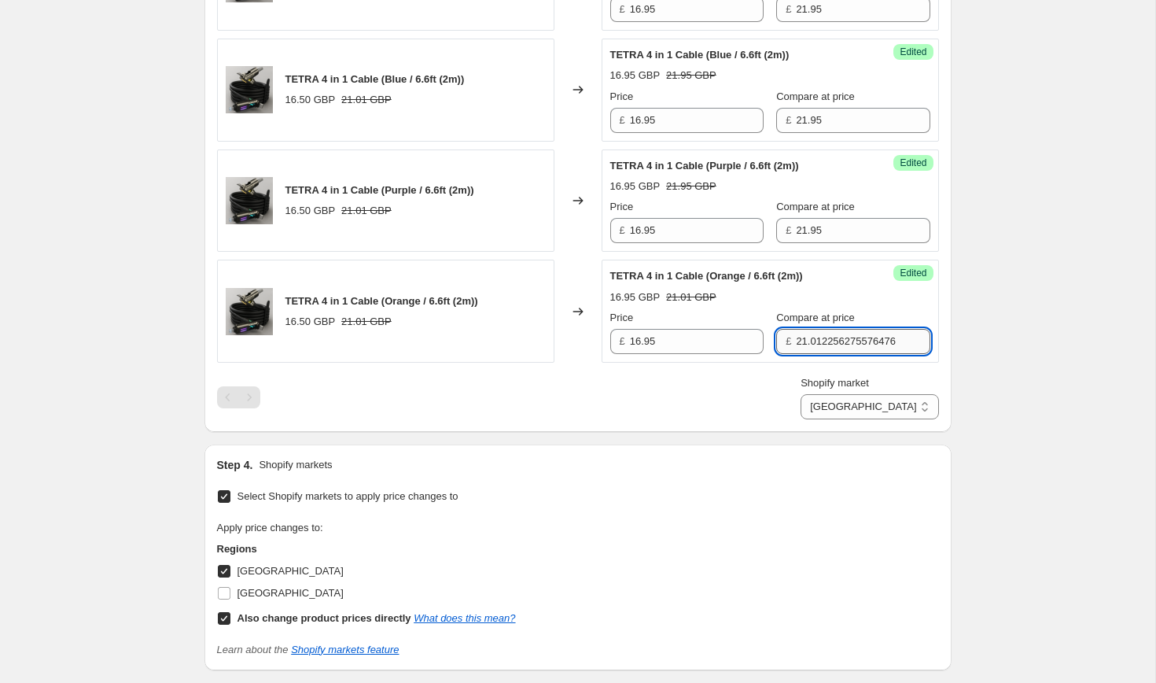
click at [798, 351] on input "21.012256275576476" at bounding box center [863, 341] width 134 height 25
paste input "95"
type input "21.95"
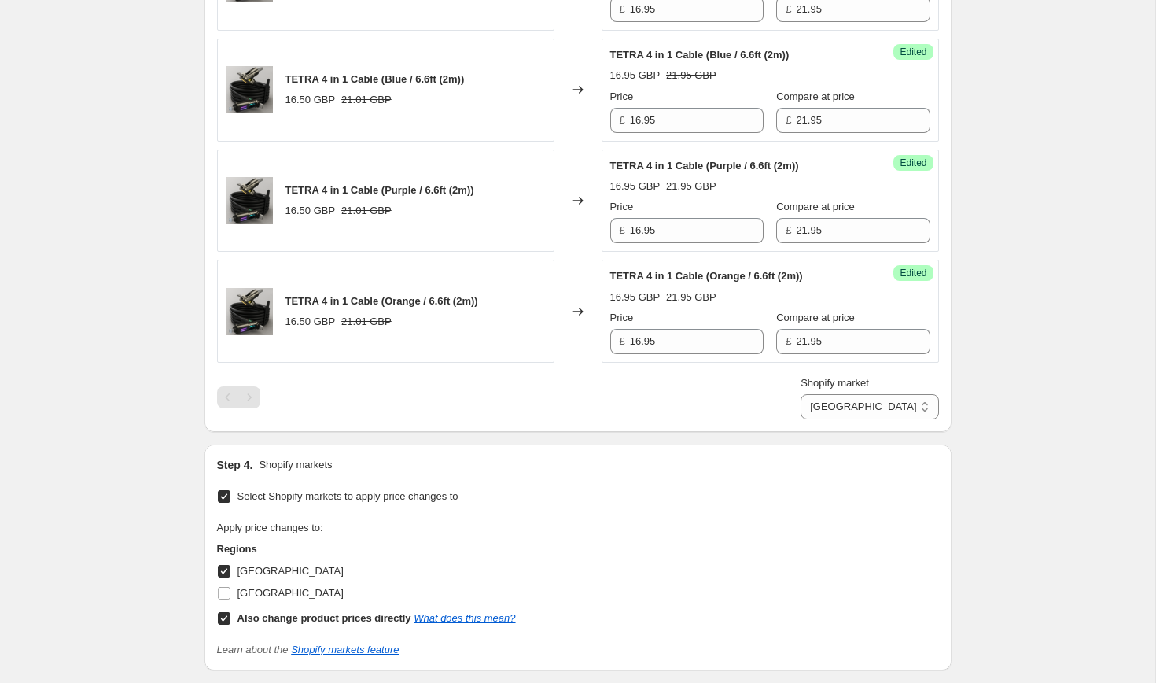
scroll to position [1546, 0]
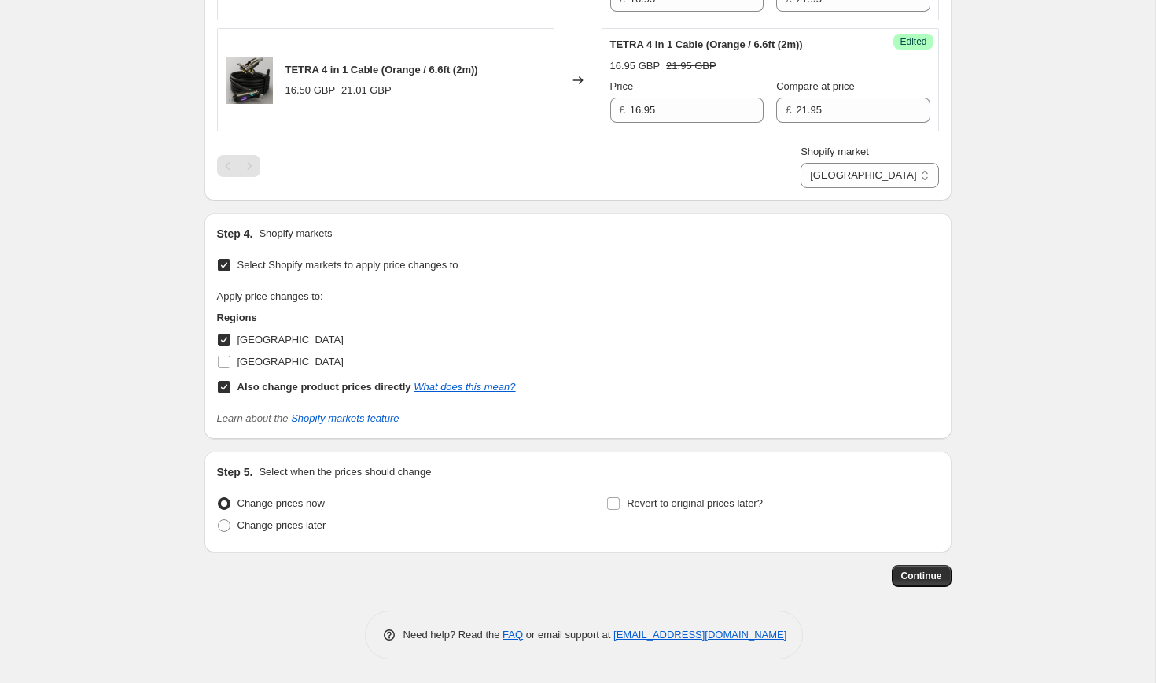
click at [924, 572] on span "Continue" at bounding box center [922, 576] width 41 height 13
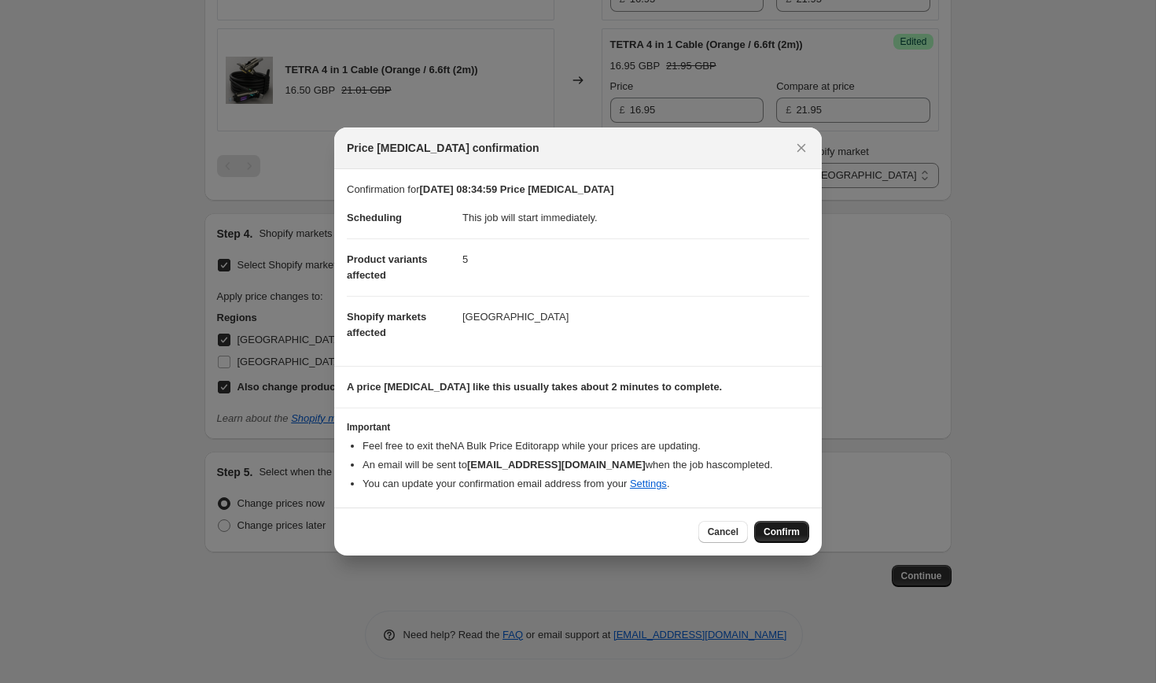
click at [769, 537] on span "Confirm" at bounding box center [782, 531] width 36 height 13
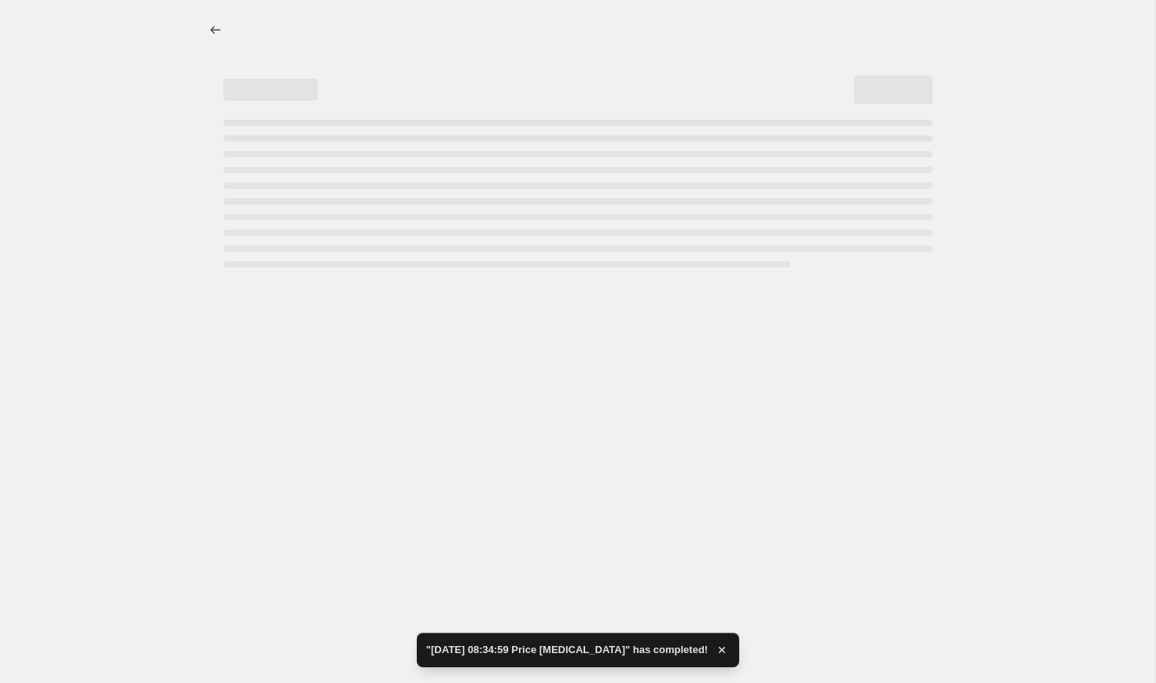
select select "103838876031"
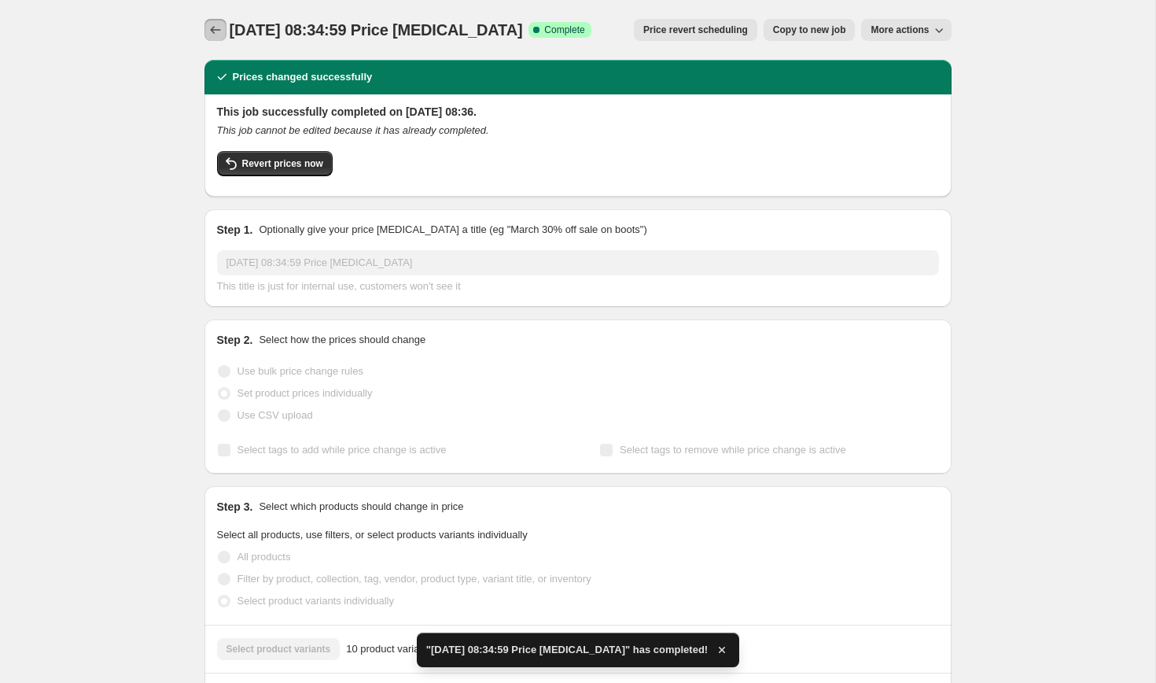
click at [214, 35] on icon "Price change jobs" at bounding box center [216, 30] width 16 height 16
